Goal: Task Accomplishment & Management: Complete application form

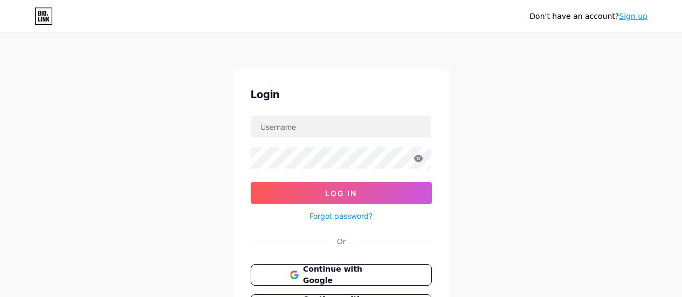
scroll to position [99, 0]
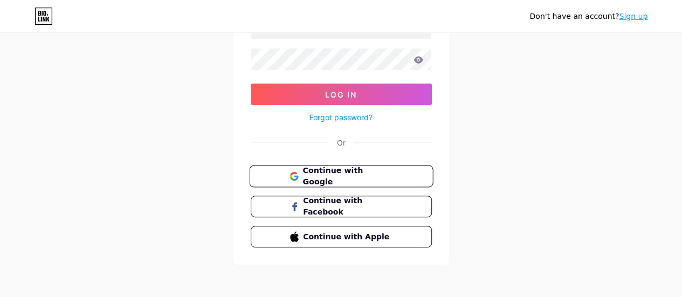
click at [331, 173] on span "Continue with Google" at bounding box center [347, 176] width 90 height 23
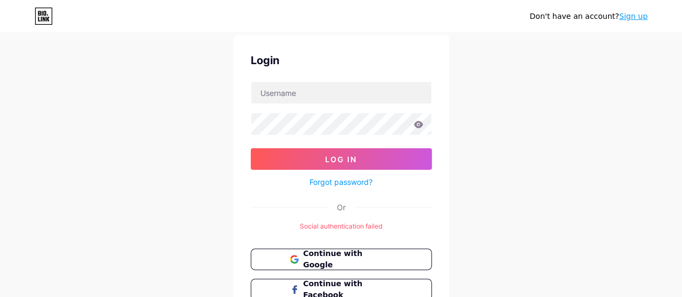
scroll to position [33, 0]
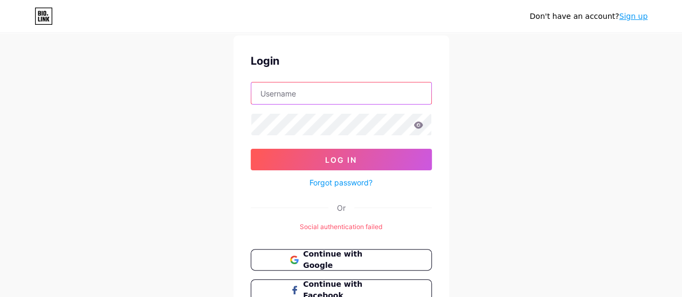
click at [314, 89] on input "text" at bounding box center [341, 93] width 180 height 22
type input "divya"
click at [455, 118] on div "Don't have an account? Sign up Login divya Log In Forgot password? Or Social au…" at bounding box center [341, 175] width 682 height 416
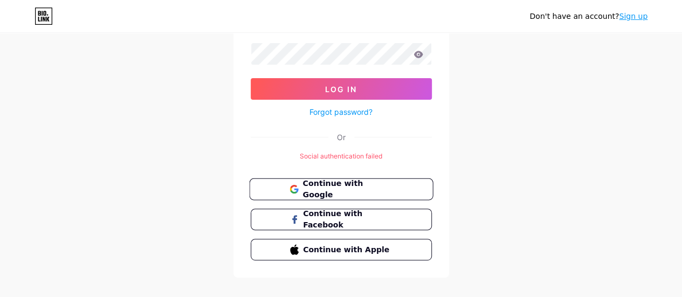
scroll to position [105, 0]
click at [340, 183] on span "Continue with Google" at bounding box center [347, 188] width 90 height 23
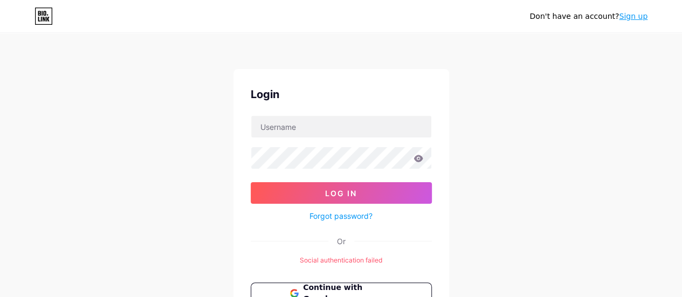
scroll to position [117, 0]
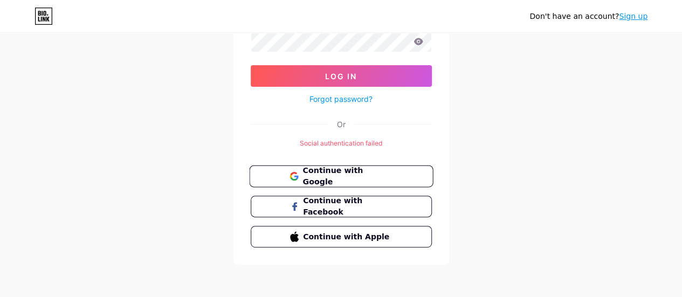
click at [340, 167] on button "Continue with Google" at bounding box center [341, 176] width 184 height 22
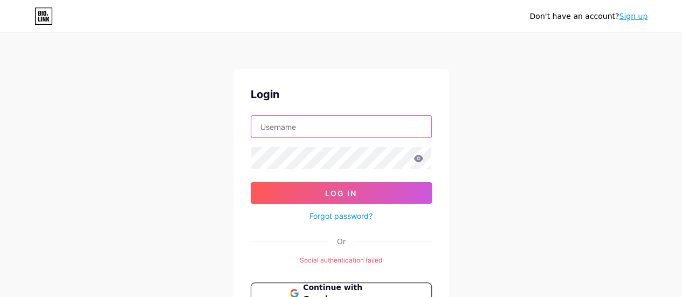
click at [310, 128] on input "text" at bounding box center [341, 127] width 180 height 22
type input "divyacompetition0@gmail.com"
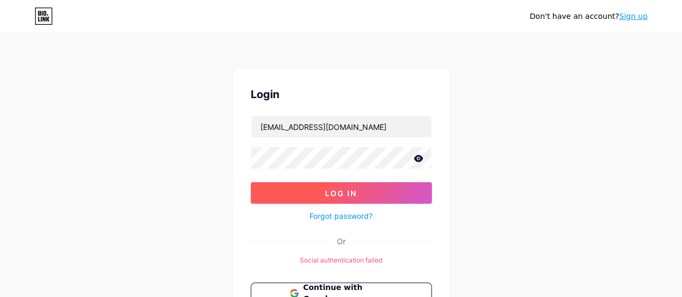
click at [276, 195] on button "Log In" at bounding box center [341, 193] width 181 height 22
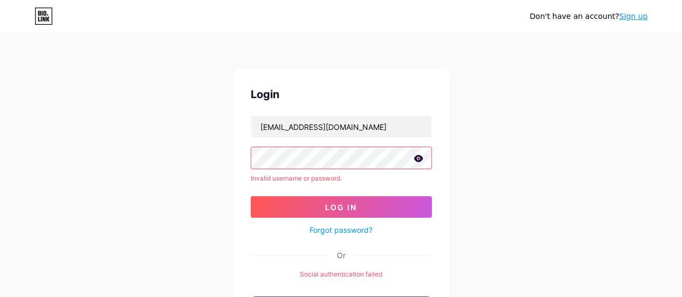
click at [630, 18] on link "Sign up" at bounding box center [632, 16] width 29 height 9
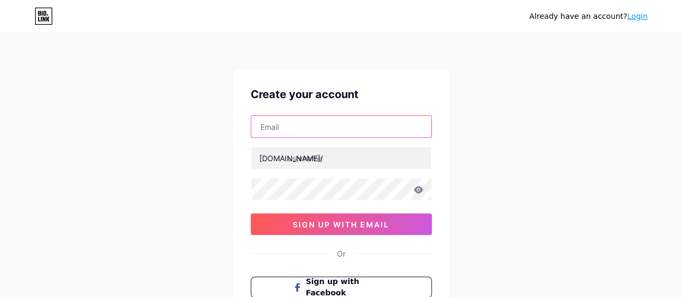
click at [308, 136] on input "text" at bounding box center [341, 127] width 180 height 22
type input "divyacompetition0@gmail.com"
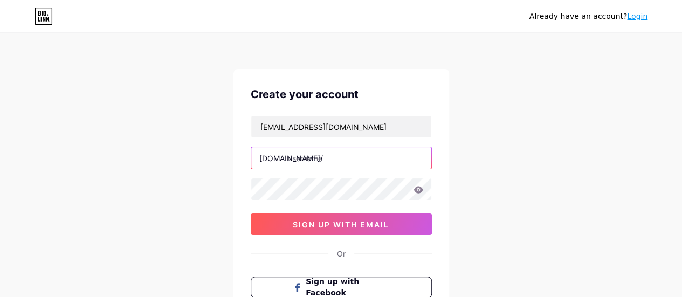
click at [326, 161] on input "text" at bounding box center [341, 158] width 180 height 22
type input "divyacompetition"
click at [310, 169] on div "divyacompetition0@gmail.com bio.link/ divyacompetition 0cAFcWeA5u3os5pnqcsW8s2h…" at bounding box center [341, 175] width 181 height 120
click at [415, 190] on icon at bounding box center [417, 189] width 9 height 7
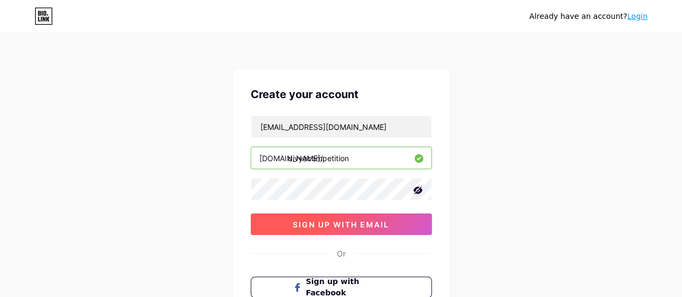
click at [340, 220] on span "sign up with email" at bounding box center [341, 224] width 96 height 9
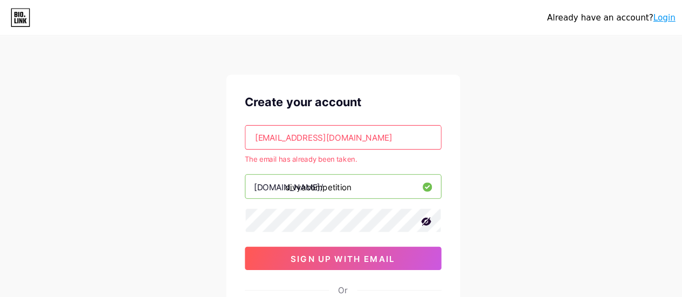
click at [41, 15] on icon at bounding box center [41, 13] width 1 height 5
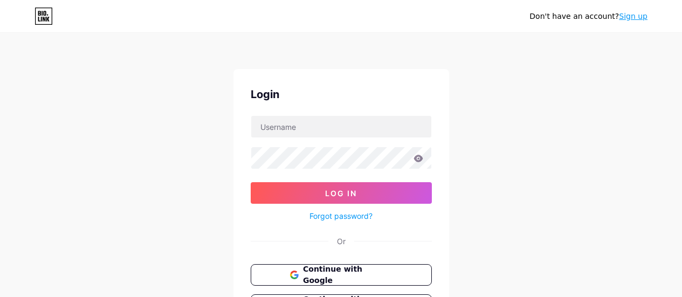
scroll to position [71, 0]
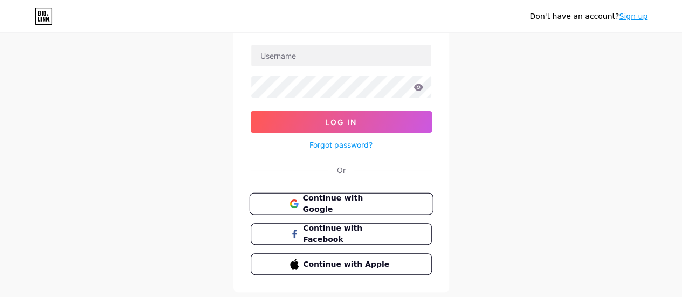
click at [338, 193] on button "Continue with Google" at bounding box center [341, 204] width 184 height 22
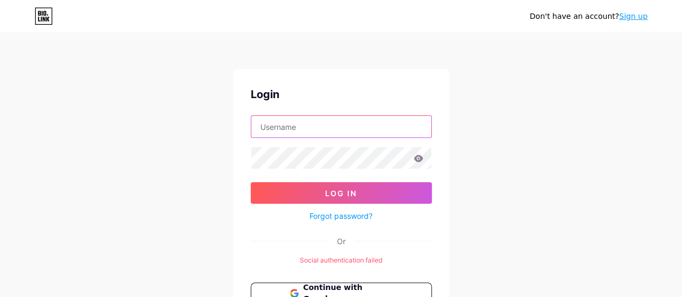
click at [303, 123] on input "text" at bounding box center [341, 127] width 180 height 22
type input "[EMAIL_ADDRESS][DOMAIN_NAME]"
click at [331, 215] on link "Forgot password?" at bounding box center [340, 215] width 63 height 11
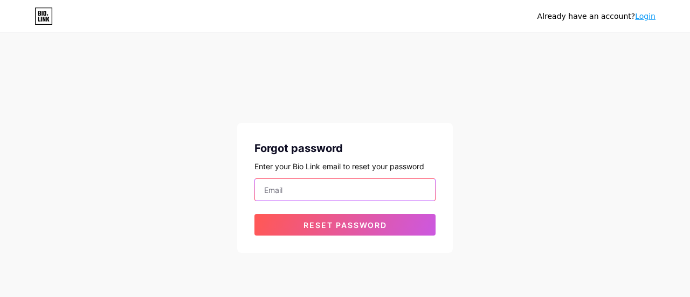
click at [304, 193] on input "email" at bounding box center [345, 190] width 180 height 22
type input "[EMAIL_ADDRESS][DOMAIN_NAME]"
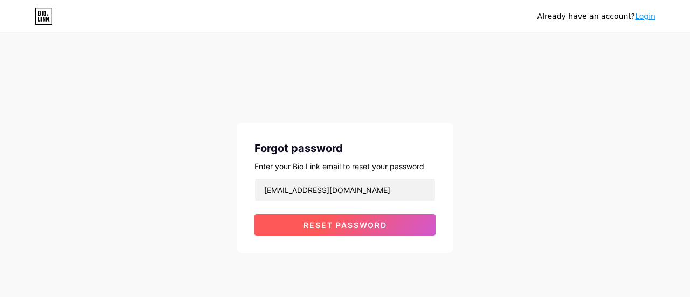
click at [293, 226] on button "Reset password" at bounding box center [344, 225] width 181 height 22
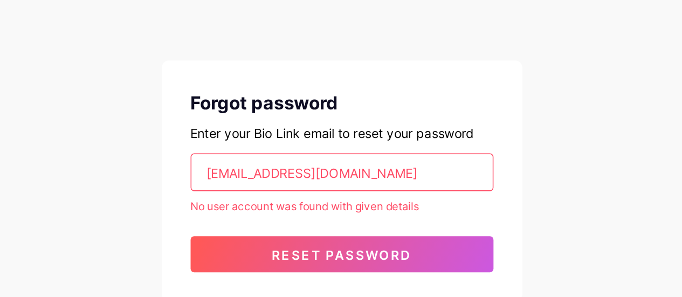
scroll to position [4, 0]
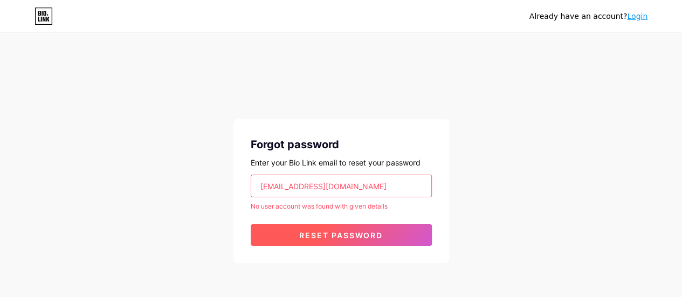
click at [273, 226] on button "Reset password" at bounding box center [341, 235] width 181 height 22
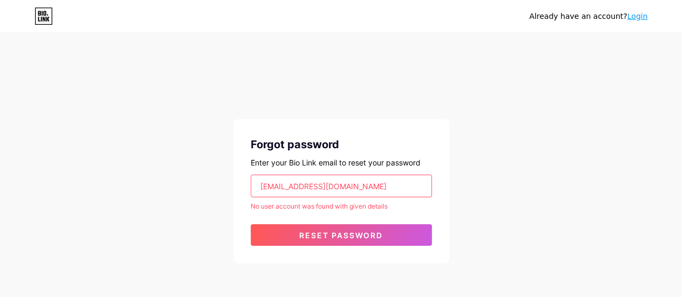
click at [47, 7] on div "Already have an account? Login" at bounding box center [341, 16] width 682 height 32
click at [634, 12] on link "Login" at bounding box center [637, 16] width 20 height 9
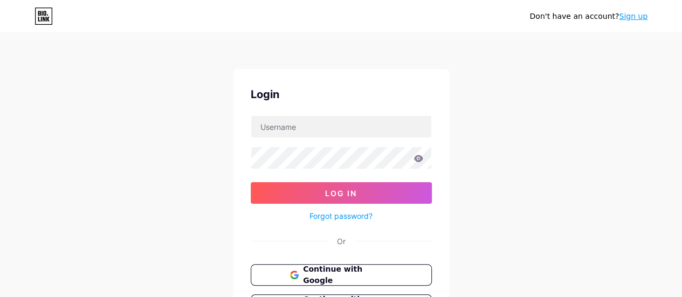
scroll to position [99, 0]
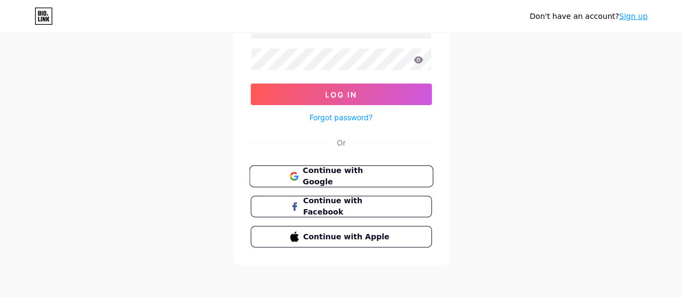
click at [330, 176] on span "Continue with Google" at bounding box center [347, 176] width 90 height 23
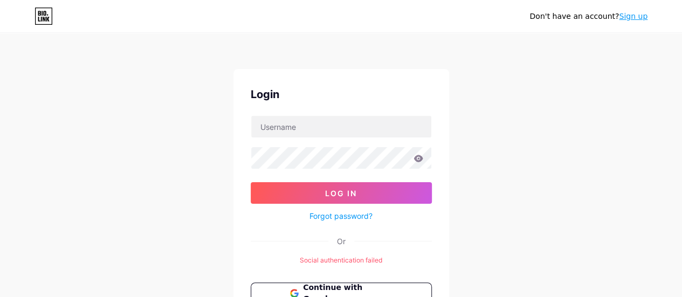
click at [637, 12] on link "Sign up" at bounding box center [632, 16] width 29 height 9
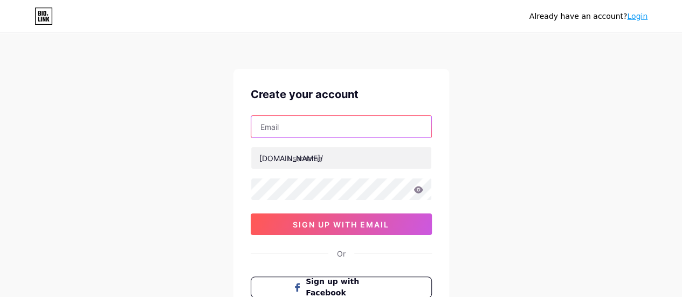
click at [317, 127] on input "text" at bounding box center [341, 127] width 180 height 22
type input "[EMAIL_ADDRESS][DOMAIN_NAME]"
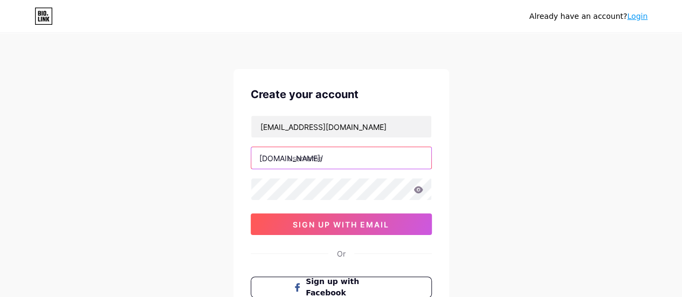
click at [310, 150] on input "text" at bounding box center [341, 158] width 180 height 22
click at [418, 188] on icon at bounding box center [417, 189] width 9 height 7
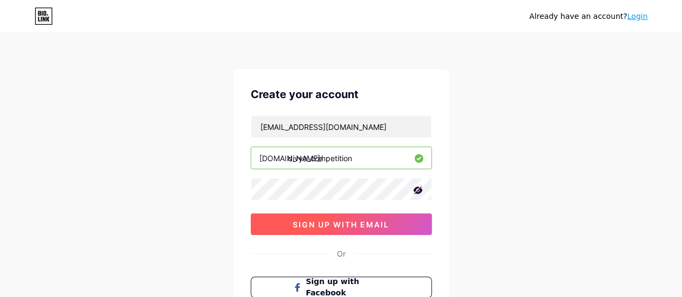
click at [298, 231] on button "sign up with email" at bounding box center [341, 224] width 181 height 22
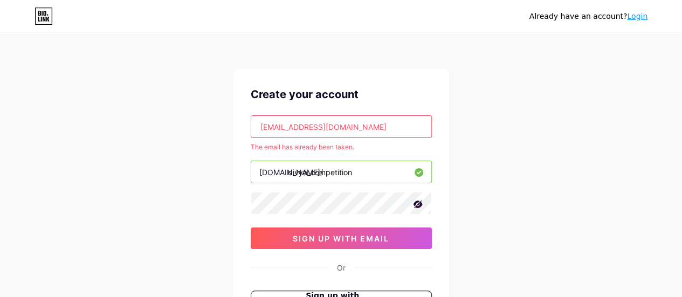
click at [310, 171] on input "divya_competition" at bounding box center [341, 172] width 180 height 22
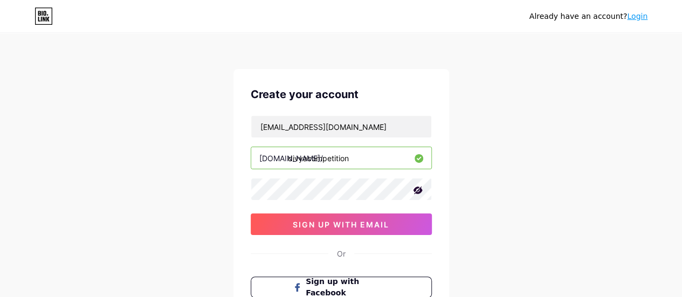
type input "divyacompetition"
click at [637, 12] on link "Login" at bounding box center [637, 16] width 20 height 9
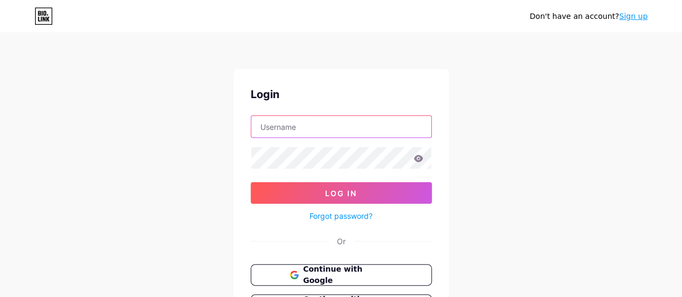
click at [355, 134] on input "text" at bounding box center [341, 127] width 180 height 22
type input "[EMAIL_ADDRESS][DOMAIN_NAME]"
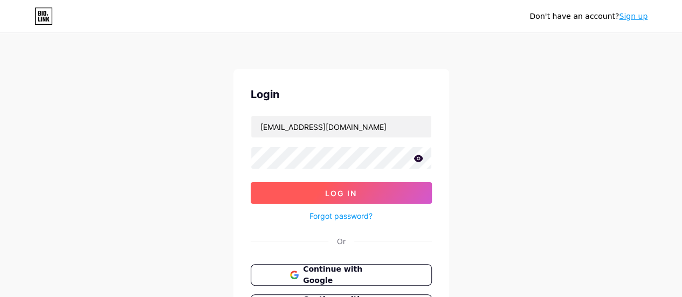
click at [301, 188] on button "Log In" at bounding box center [341, 193] width 181 height 22
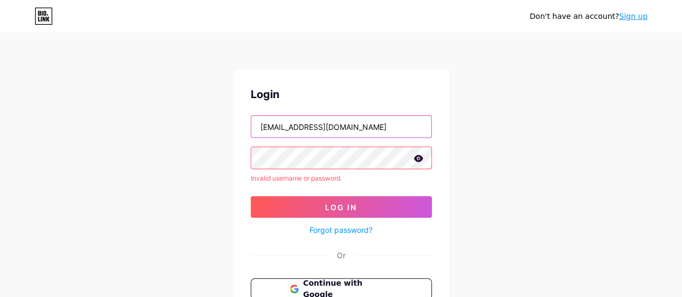
click at [363, 135] on input "[EMAIL_ADDRESS][DOMAIN_NAME]" at bounding box center [341, 127] width 180 height 22
click at [321, 234] on link "Forgot password?" at bounding box center [340, 229] width 63 height 11
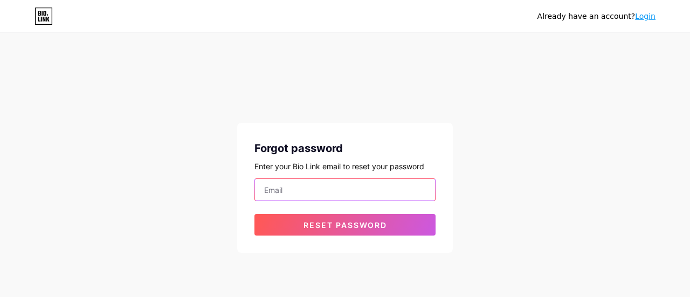
click at [276, 184] on input "email" at bounding box center [345, 190] width 180 height 22
paste input "[EMAIL_ADDRESS][DOMAIN_NAME]"
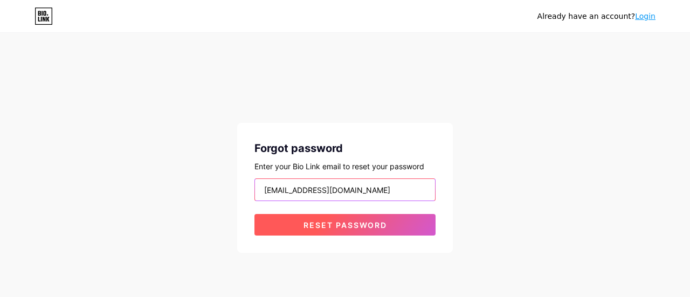
type input "[EMAIL_ADDRESS][DOMAIN_NAME]"
click at [307, 225] on span "Reset password" at bounding box center [345, 224] width 84 height 9
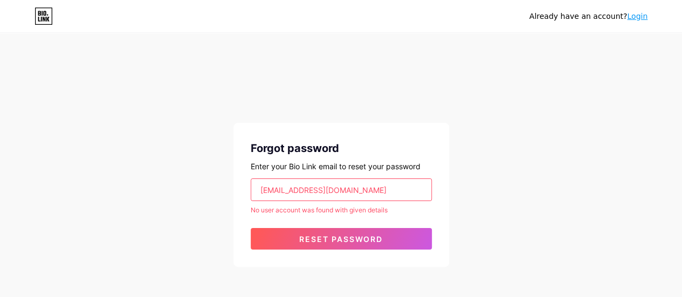
click at [267, 196] on input "[EMAIL_ADDRESS][DOMAIN_NAME]" at bounding box center [341, 190] width 180 height 22
click at [45, 24] on icon at bounding box center [43, 16] width 18 height 17
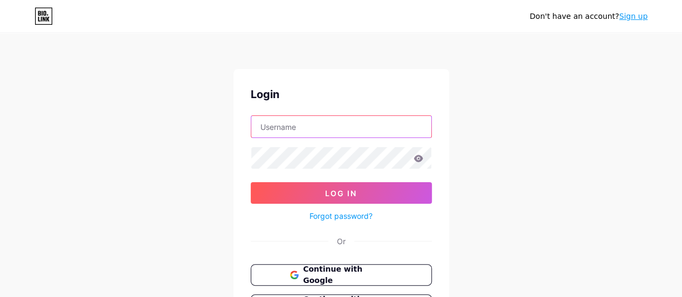
click at [290, 124] on input "text" at bounding box center [341, 127] width 180 height 22
type input "[EMAIL_ADDRESS][DOMAIN_NAME]"
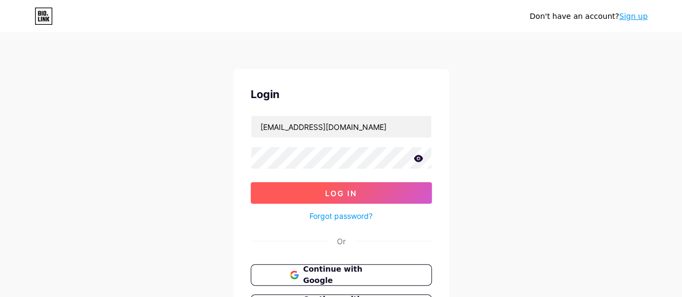
click at [305, 194] on button "Log In" at bounding box center [341, 193] width 181 height 22
